Goal: Transaction & Acquisition: Purchase product/service

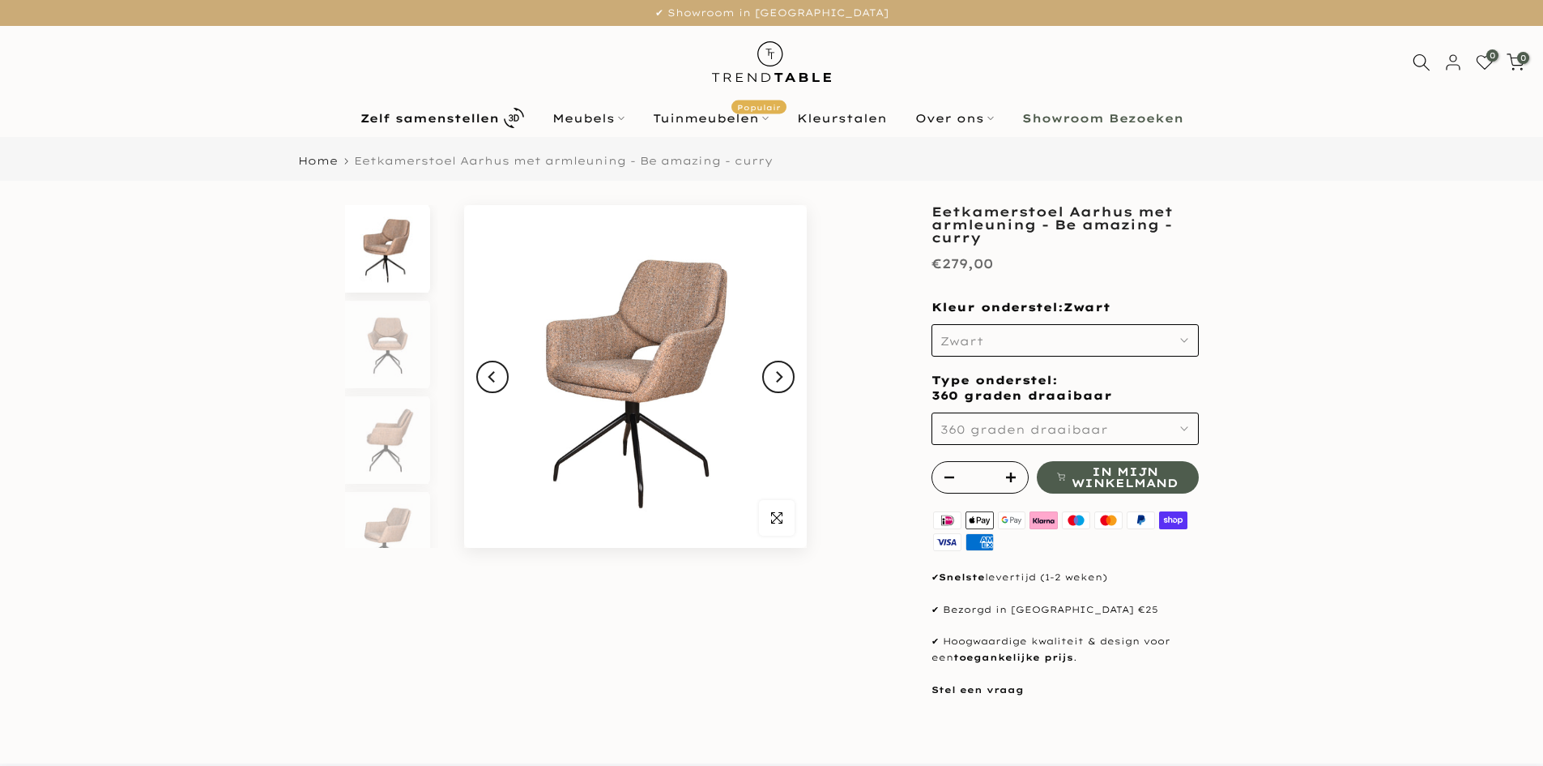
click at [986, 427] on span "360 graden draaibaar" at bounding box center [1025, 429] width 168 height 15
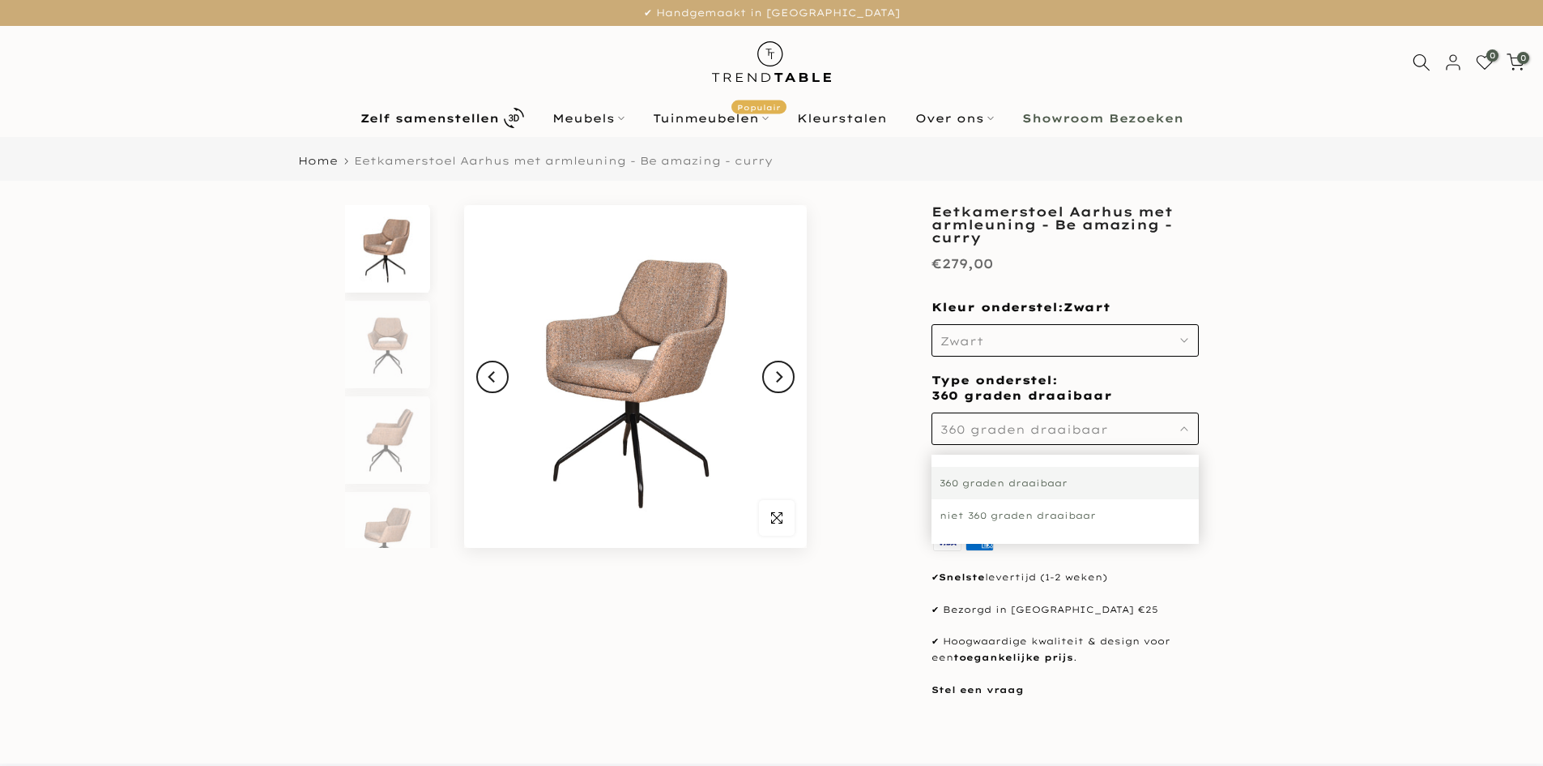
click at [985, 523] on div "niet 360 graden draaibaar" at bounding box center [1065, 515] width 267 height 32
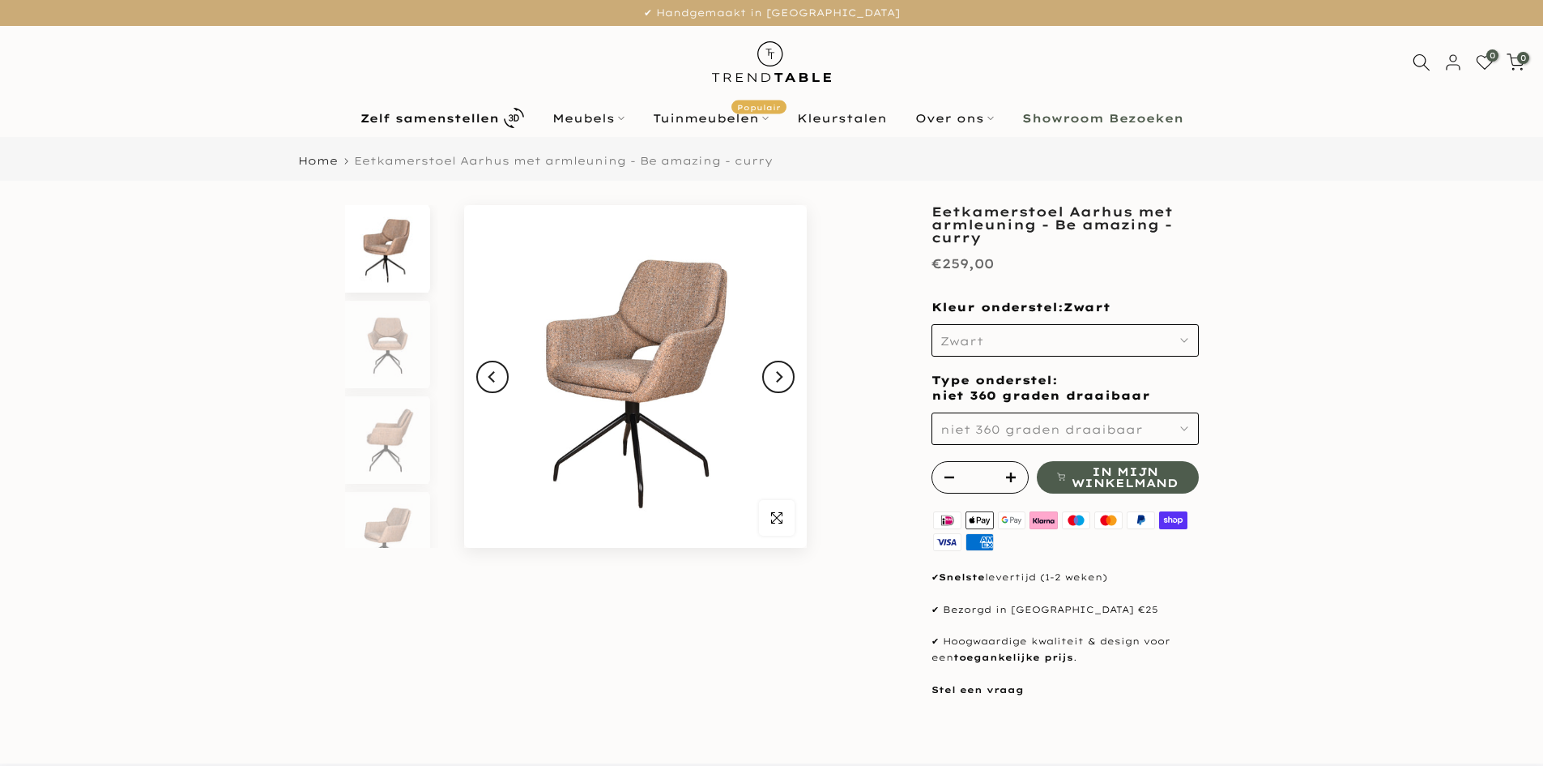
click at [984, 424] on span "niet 360 graden draaibaar" at bounding box center [1042, 429] width 203 height 15
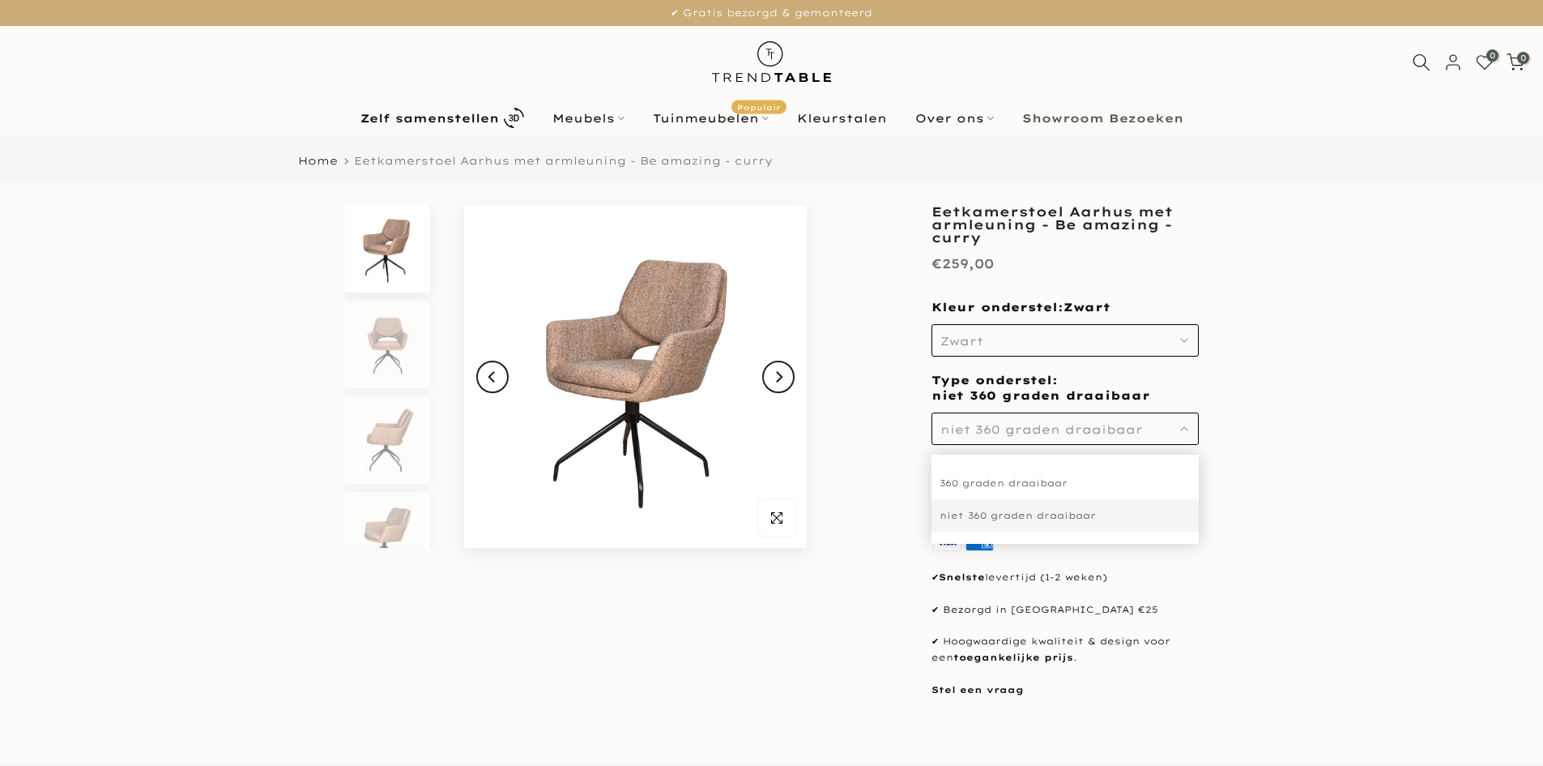
click at [985, 484] on div "360 graden draaibaar" at bounding box center [1065, 483] width 267 height 32
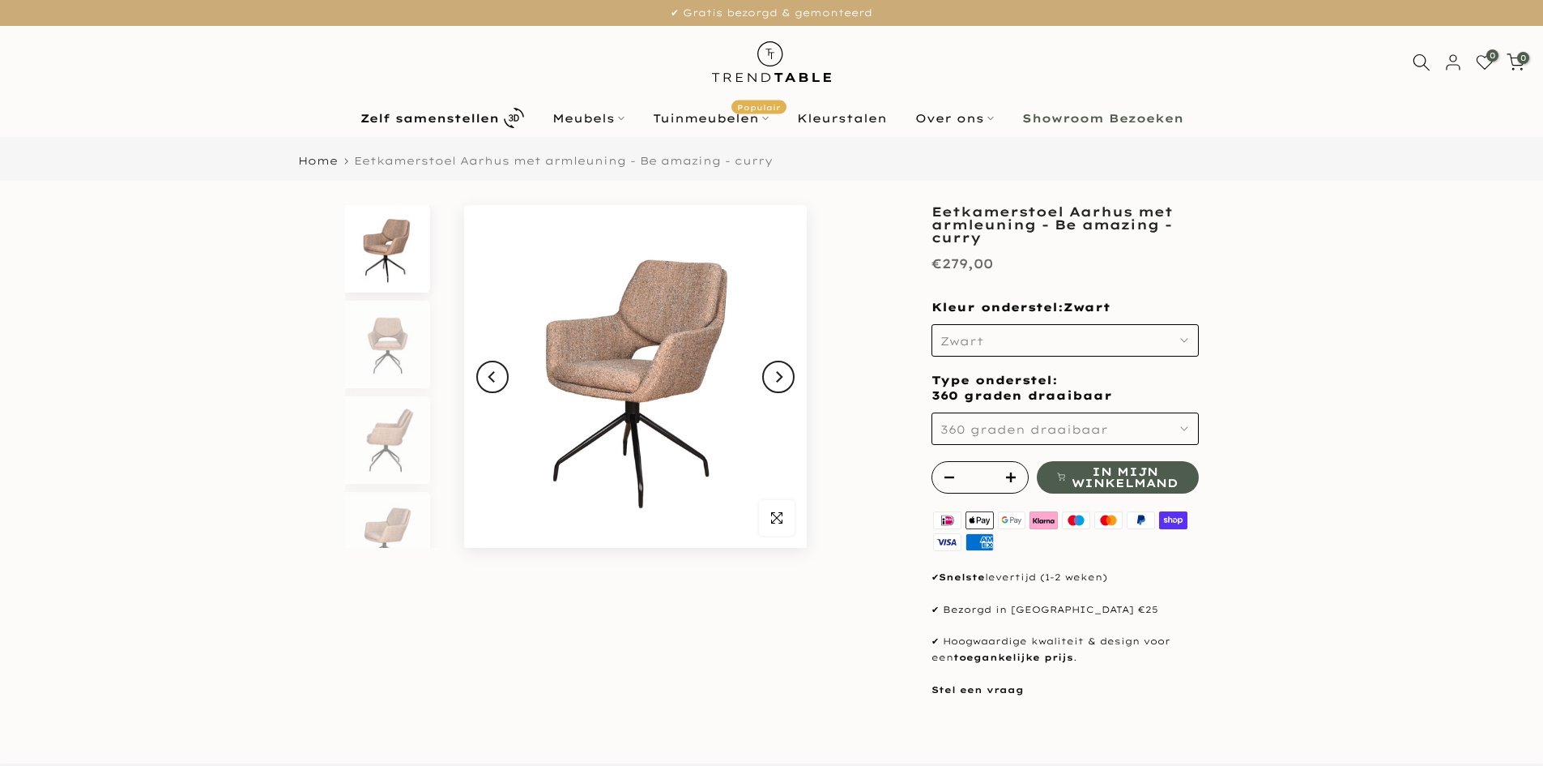
click at [985, 330] on button "Zwart" at bounding box center [1065, 340] width 267 height 32
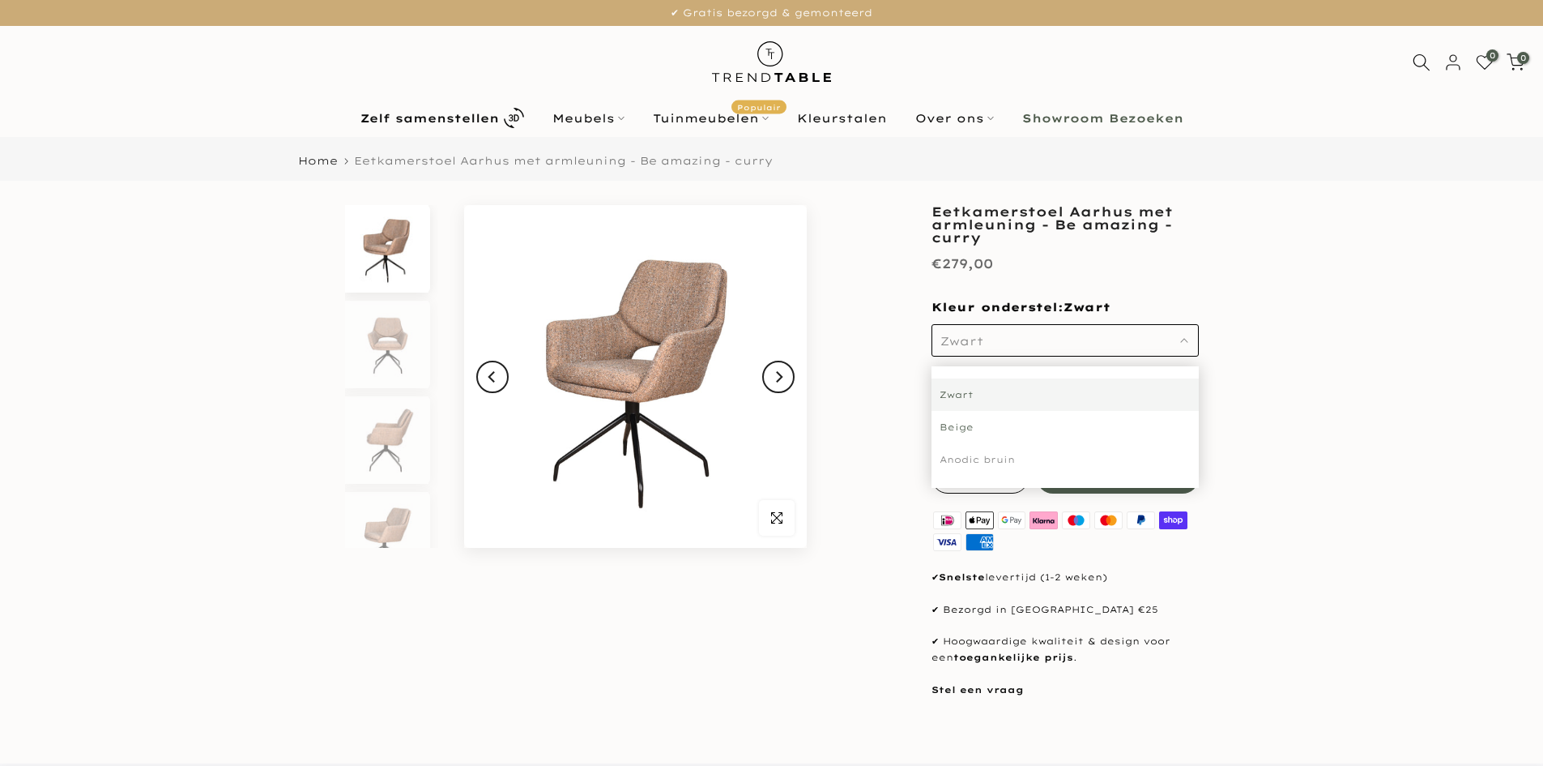
click at [977, 429] on div "Beige" at bounding box center [1065, 427] width 267 height 32
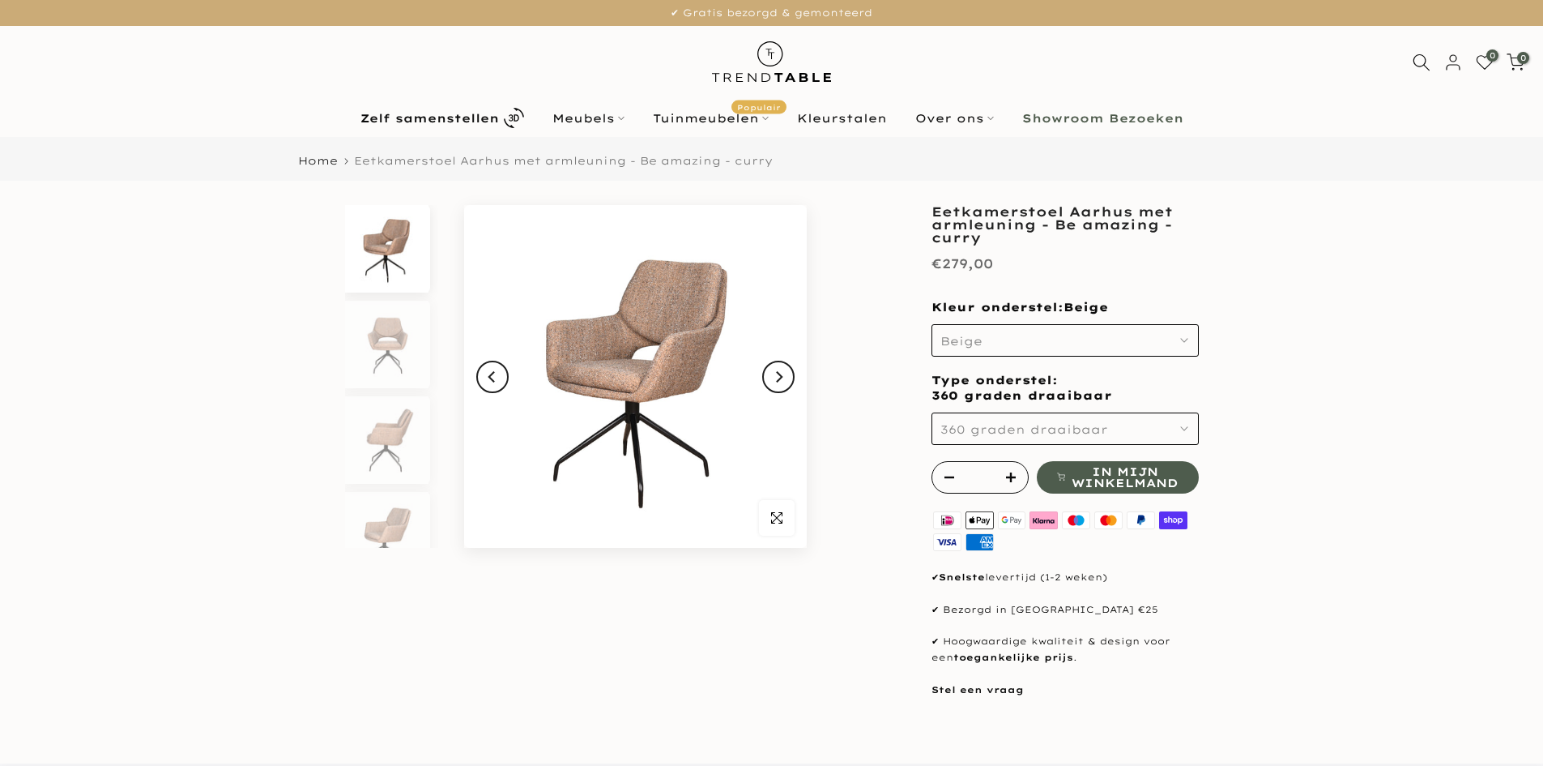
click at [989, 347] on button "Beige" at bounding box center [1065, 340] width 267 height 32
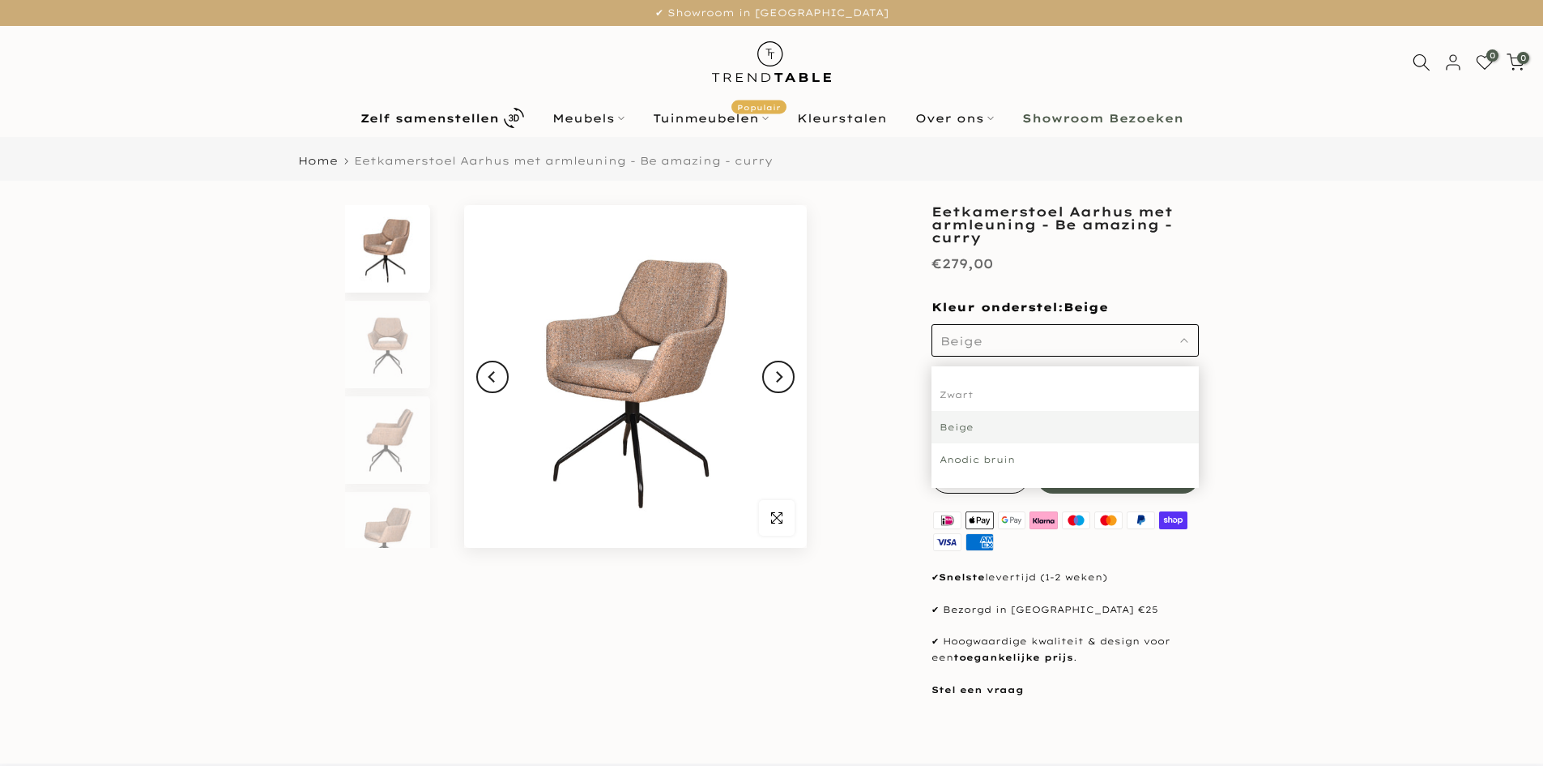
click at [974, 463] on div "Anodic bruin" at bounding box center [1065, 459] width 267 height 32
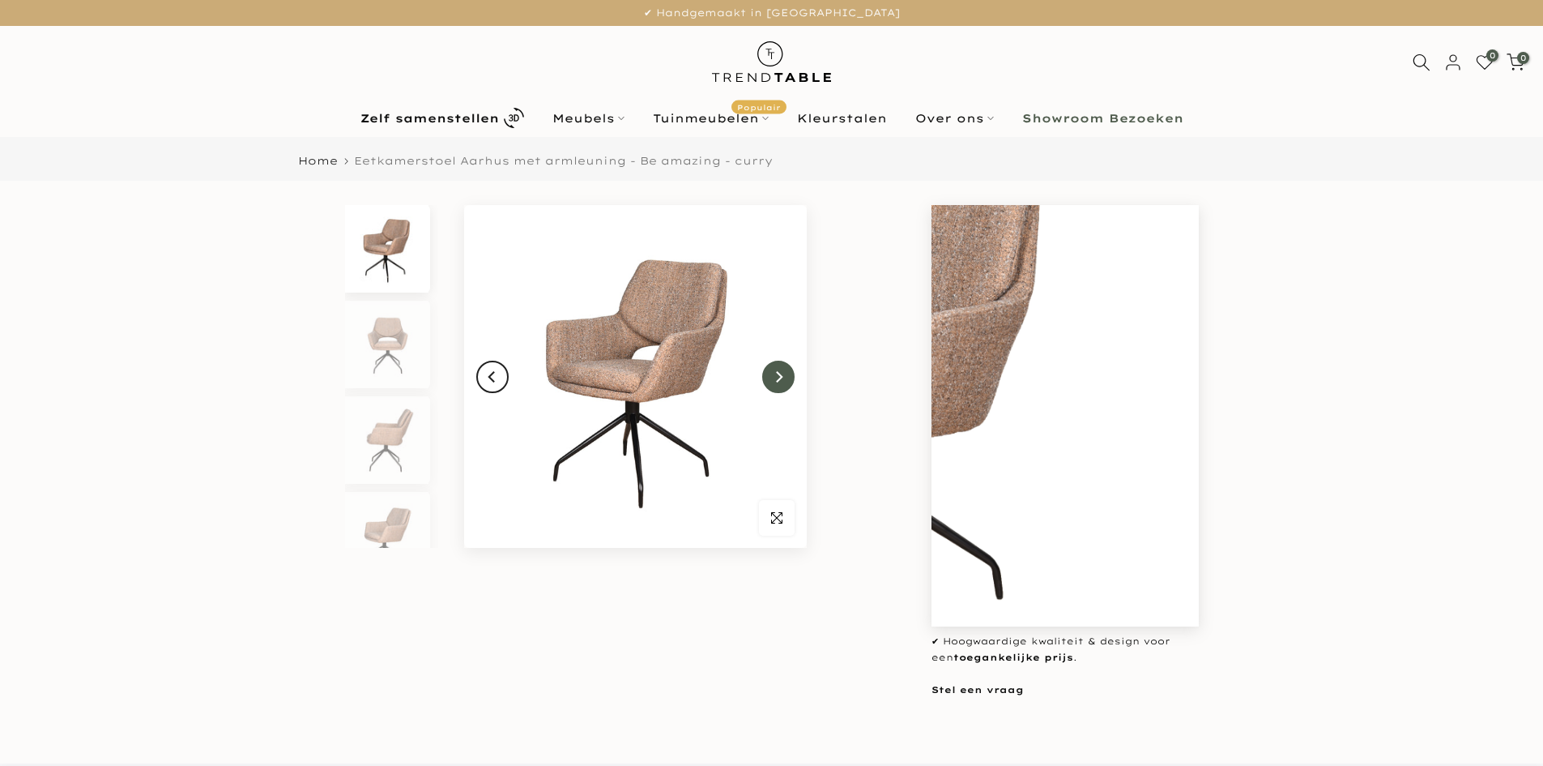
click at [783, 370] on icon "Next" at bounding box center [778, 376] width 11 height 13
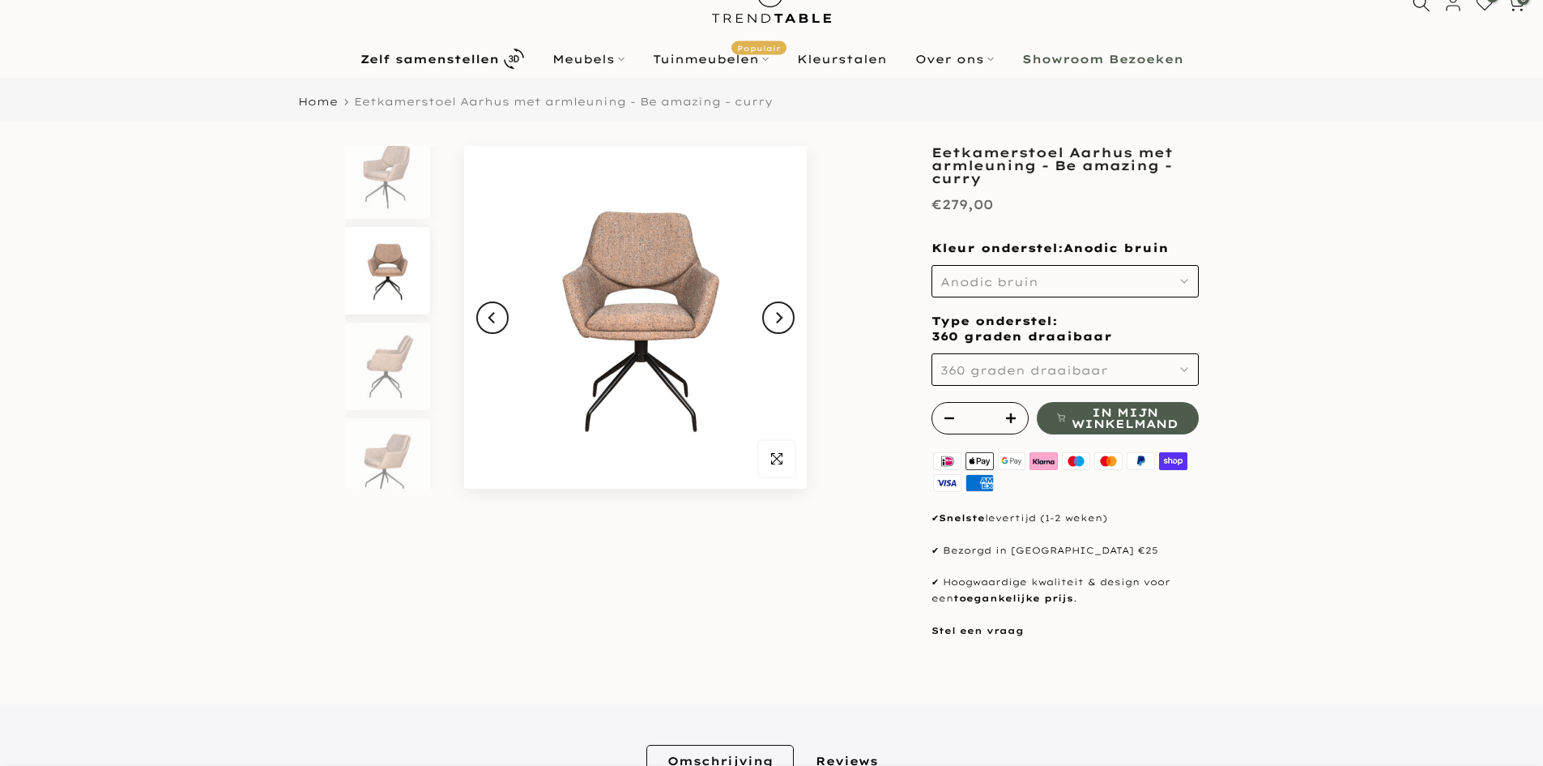
scroll to position [81, 0]
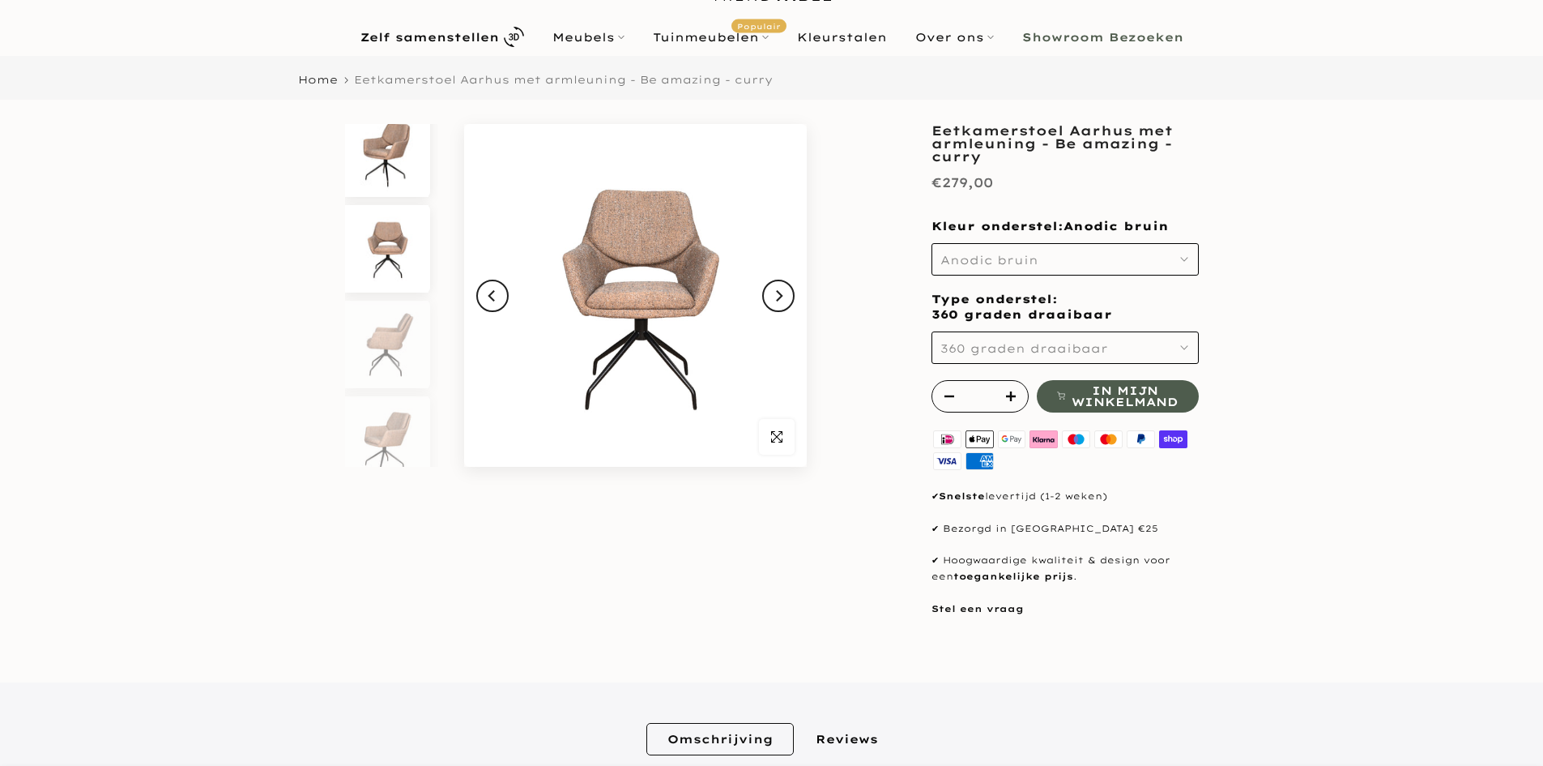
click at [399, 144] on img at bounding box center [386, 153] width 83 height 88
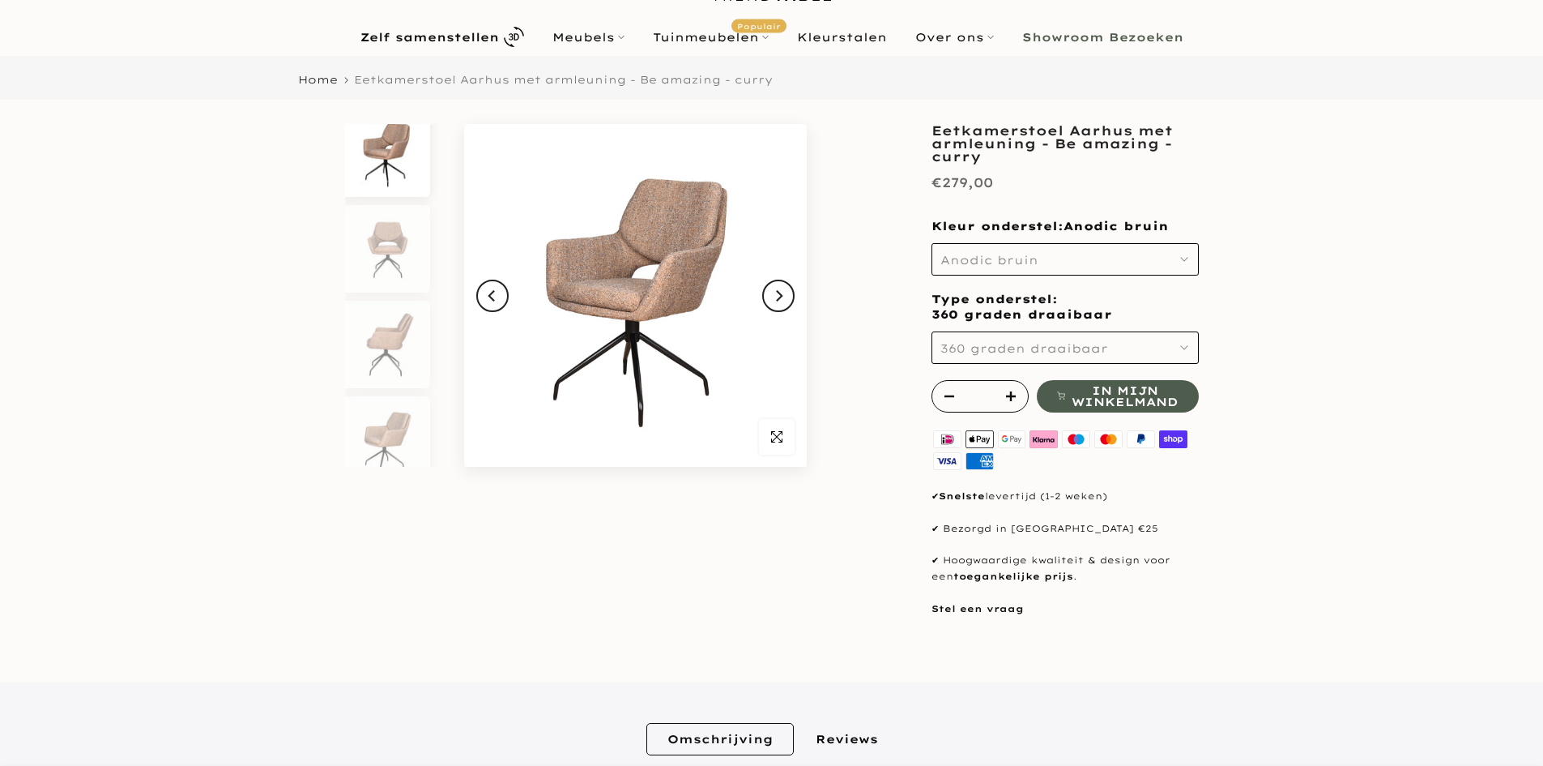
scroll to position [0, 0]
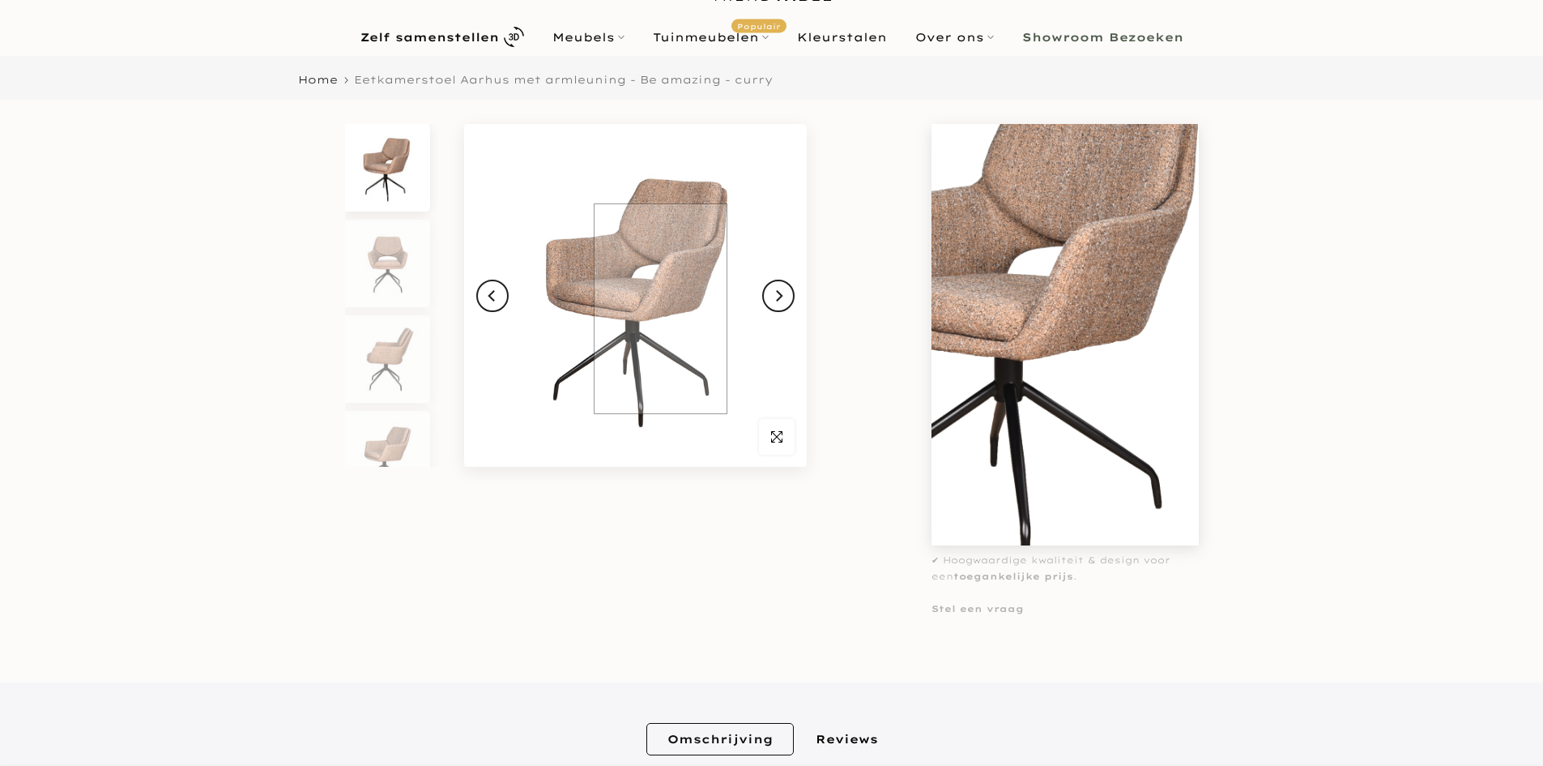
click at [668, 311] on img at bounding box center [635, 295] width 343 height 343
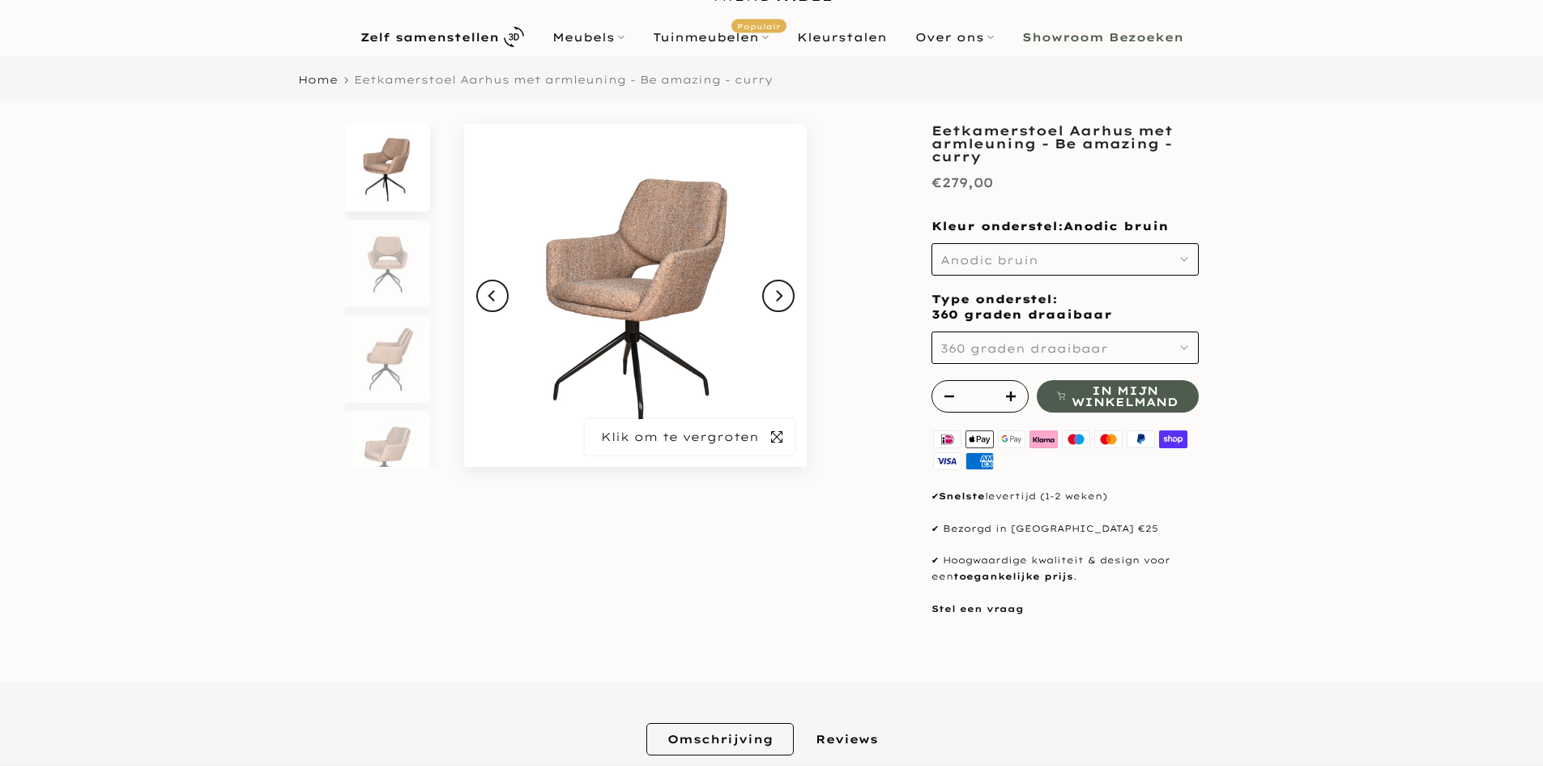
click at [777, 442] on icon "button" at bounding box center [776, 436] width 11 height 13
